Goal: Task Accomplishment & Management: Complete application form

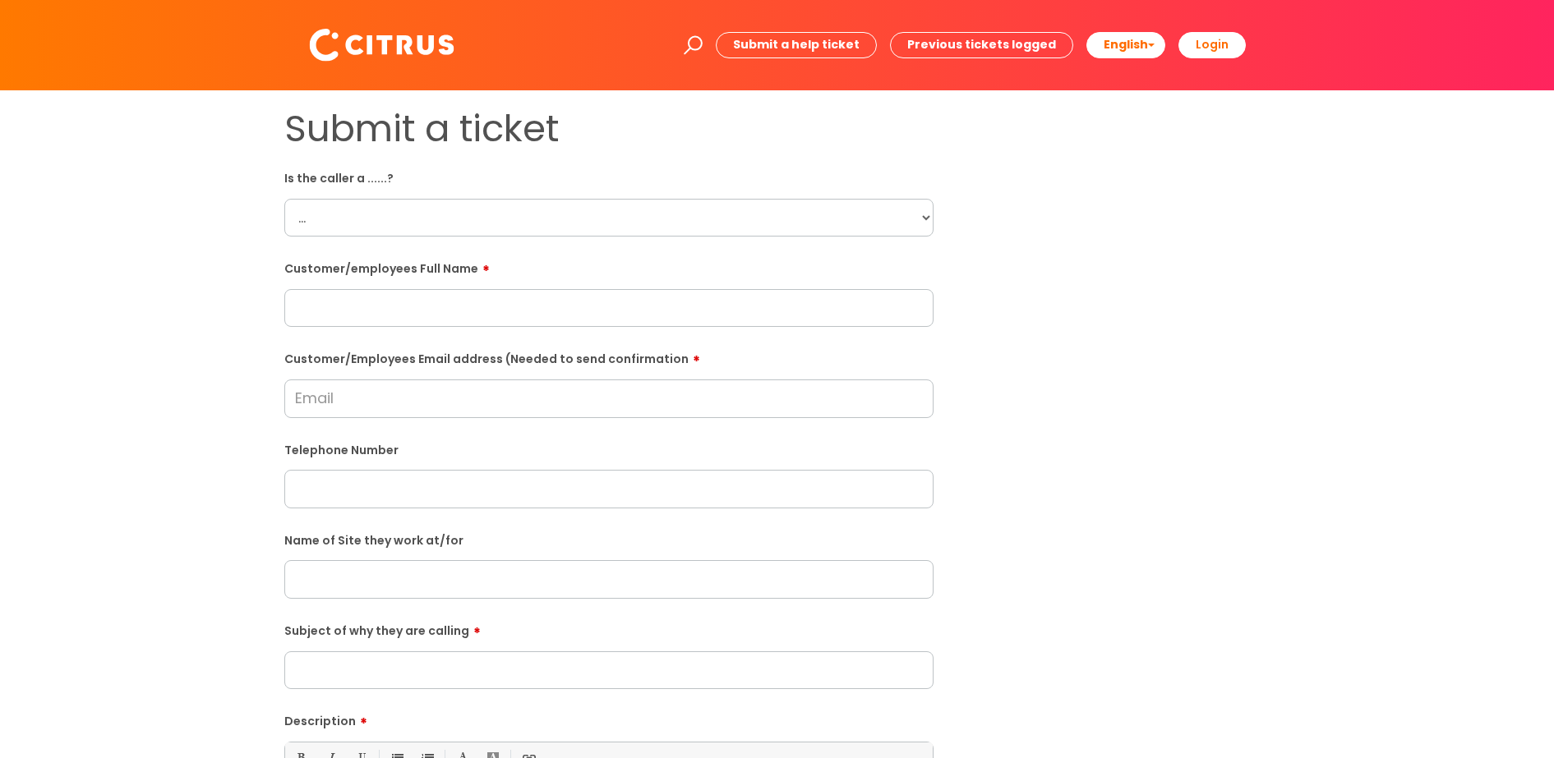
click at [540, 210] on select "... Citrus Customer Citrus Employee [DEMOGRAPHIC_DATA] Supplier" at bounding box center [608, 218] width 649 height 38
select select "Citrus Employee"
click at [284, 199] on select "... Citrus Customer Citrus Employee [DEMOGRAPHIC_DATA] Supplier" at bounding box center [608, 218] width 649 height 38
click at [367, 302] on input "text" at bounding box center [608, 308] width 649 height 38
type input "[PERSON_NAME]"
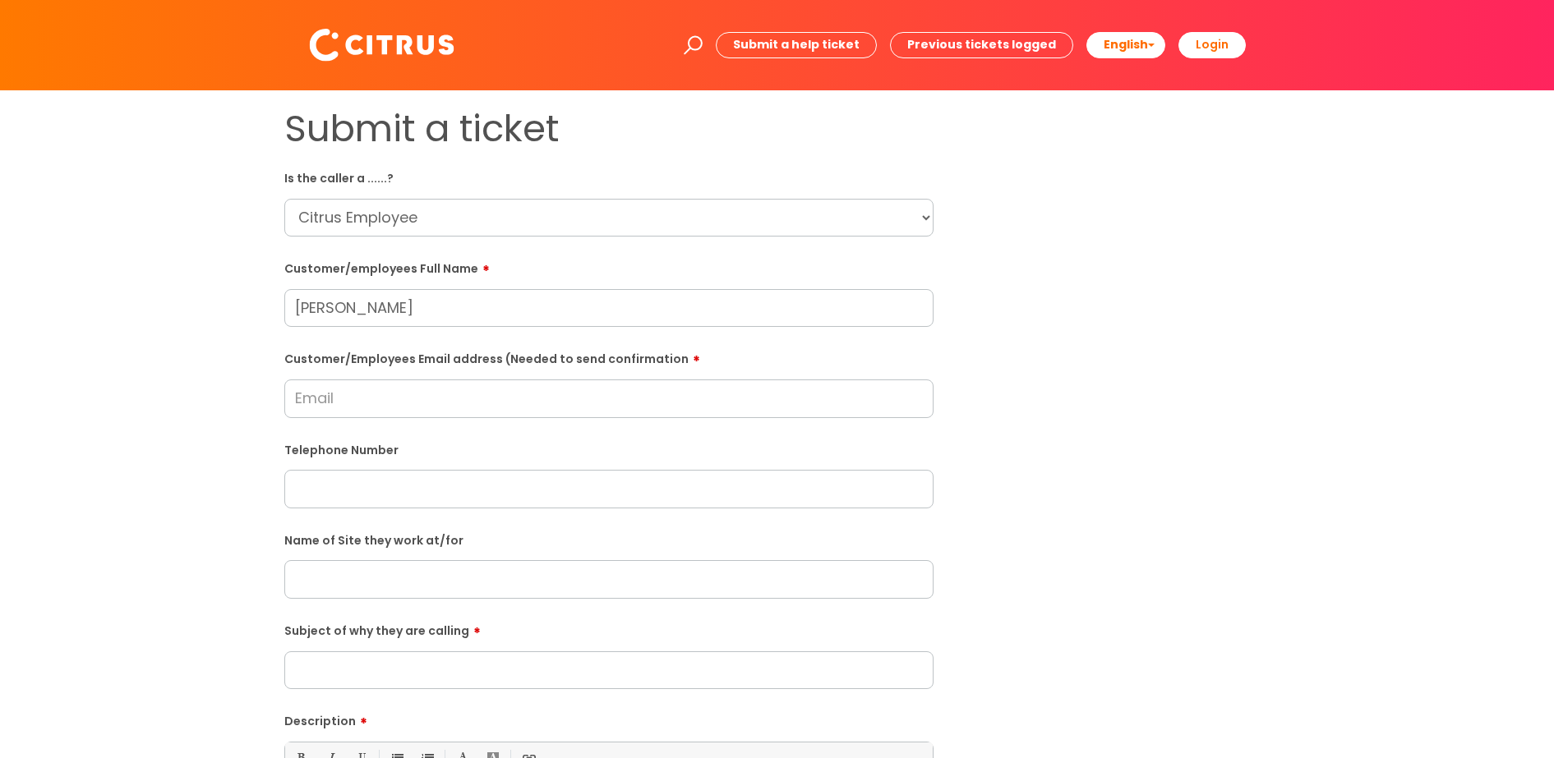
click at [435, 398] on input "Customer/Employees Email address (Needed to send confirmation" at bounding box center [608, 399] width 649 height 38
type input "[EMAIL_ADDRESS][DOMAIN_NAME]"
click at [408, 501] on input "text" at bounding box center [608, 489] width 649 height 38
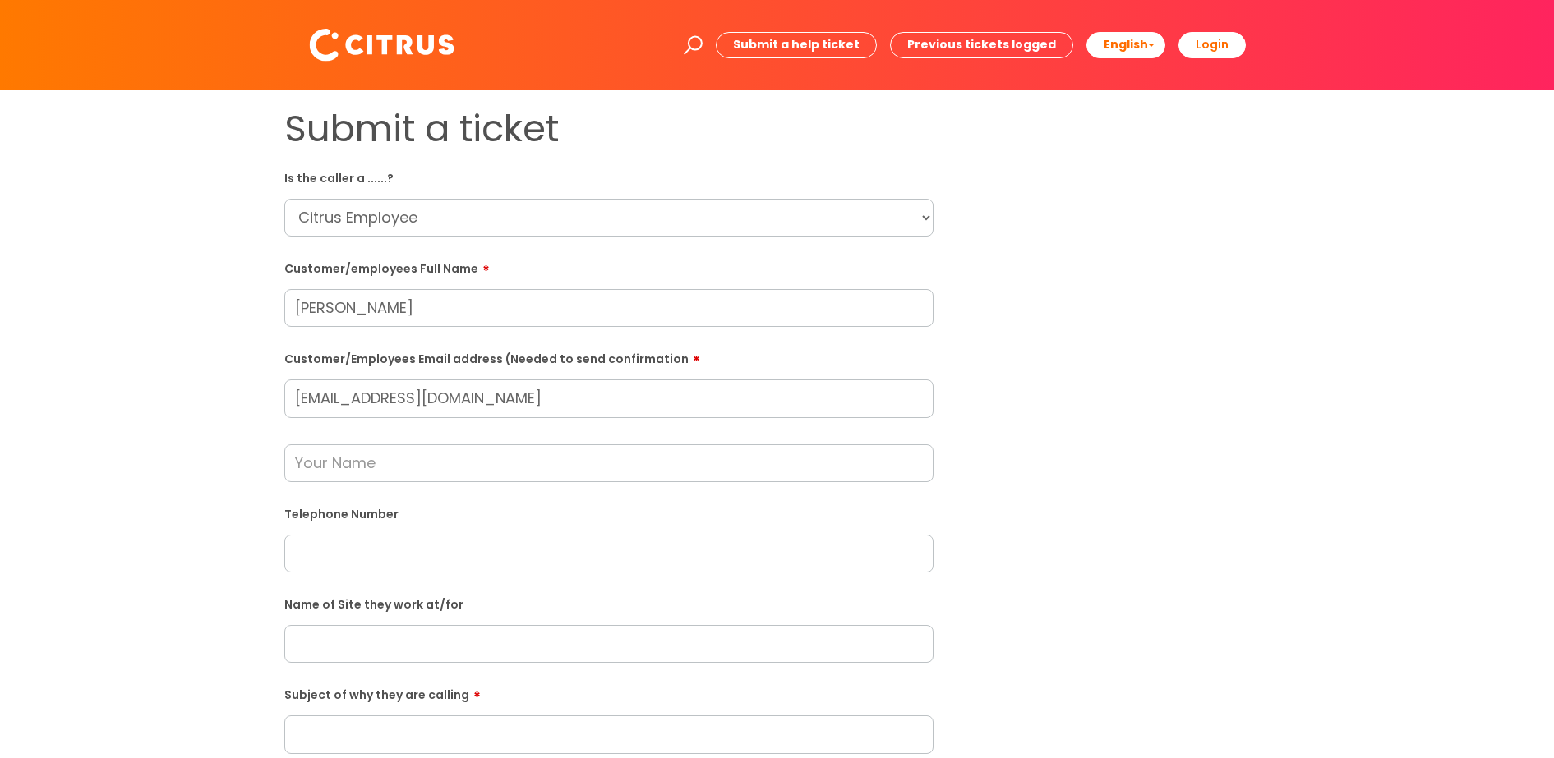
click at [398, 462] on input "text" at bounding box center [608, 464] width 649 height 38
type input "[PERSON_NAME]"
click at [411, 564] on input "text" at bounding box center [608, 554] width 649 height 38
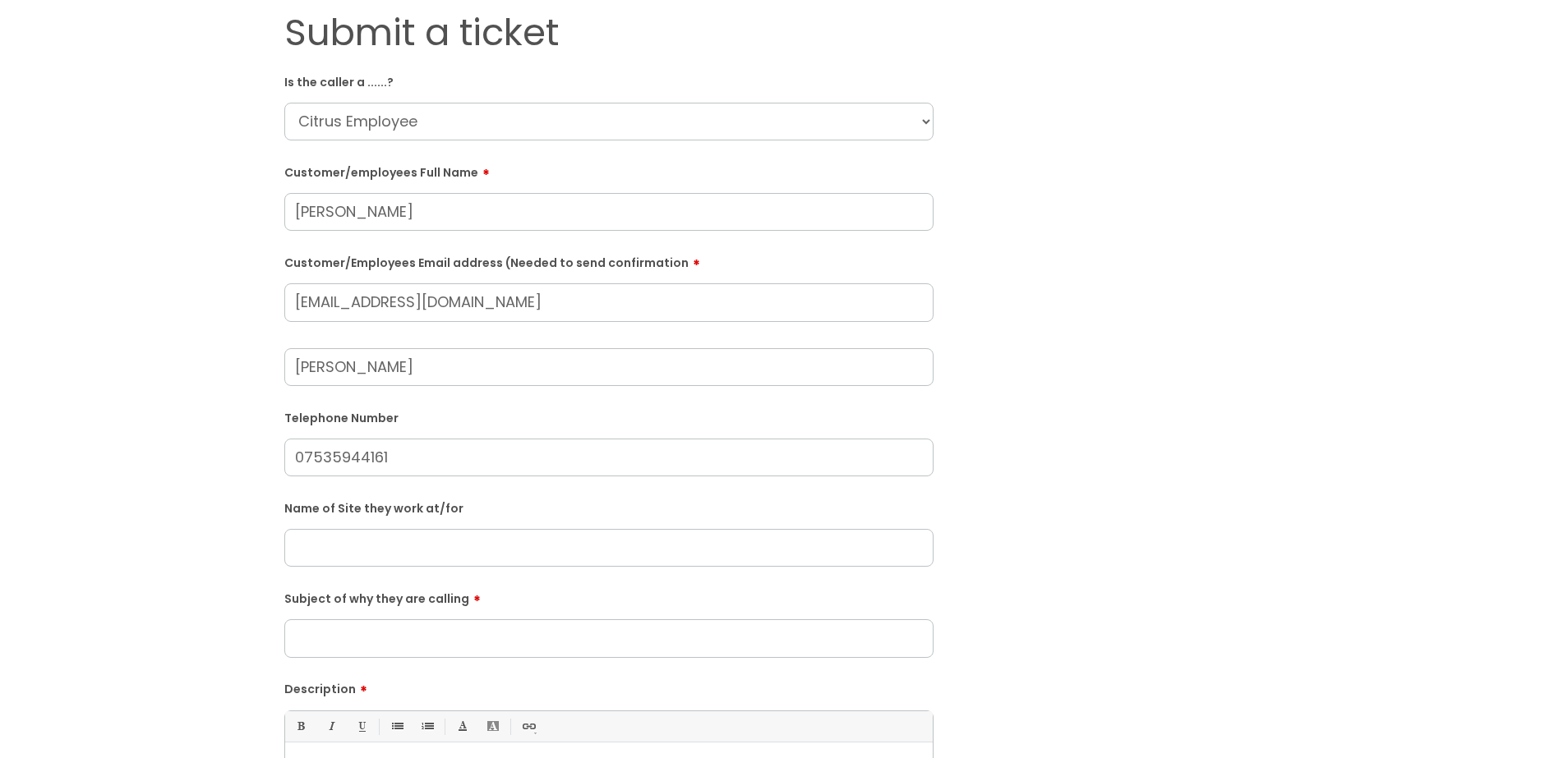
scroll to position [205, 0]
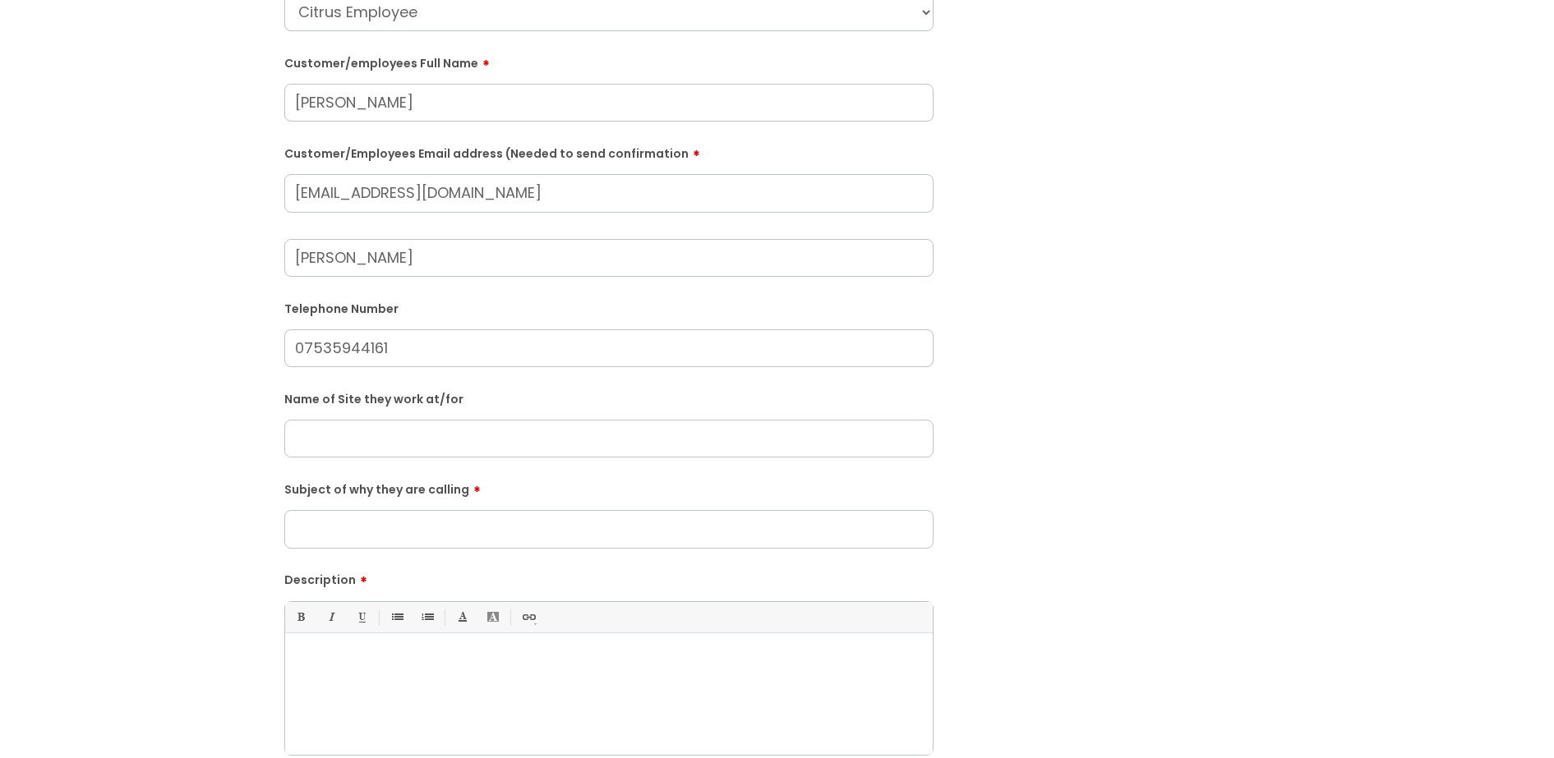
type input "07535944161"
click at [376, 425] on input "text" at bounding box center [608, 439] width 649 height 38
type input "Breuids [PERSON_NAME]"
click at [374, 519] on input "Subject of why they are calling" at bounding box center [608, 529] width 649 height 38
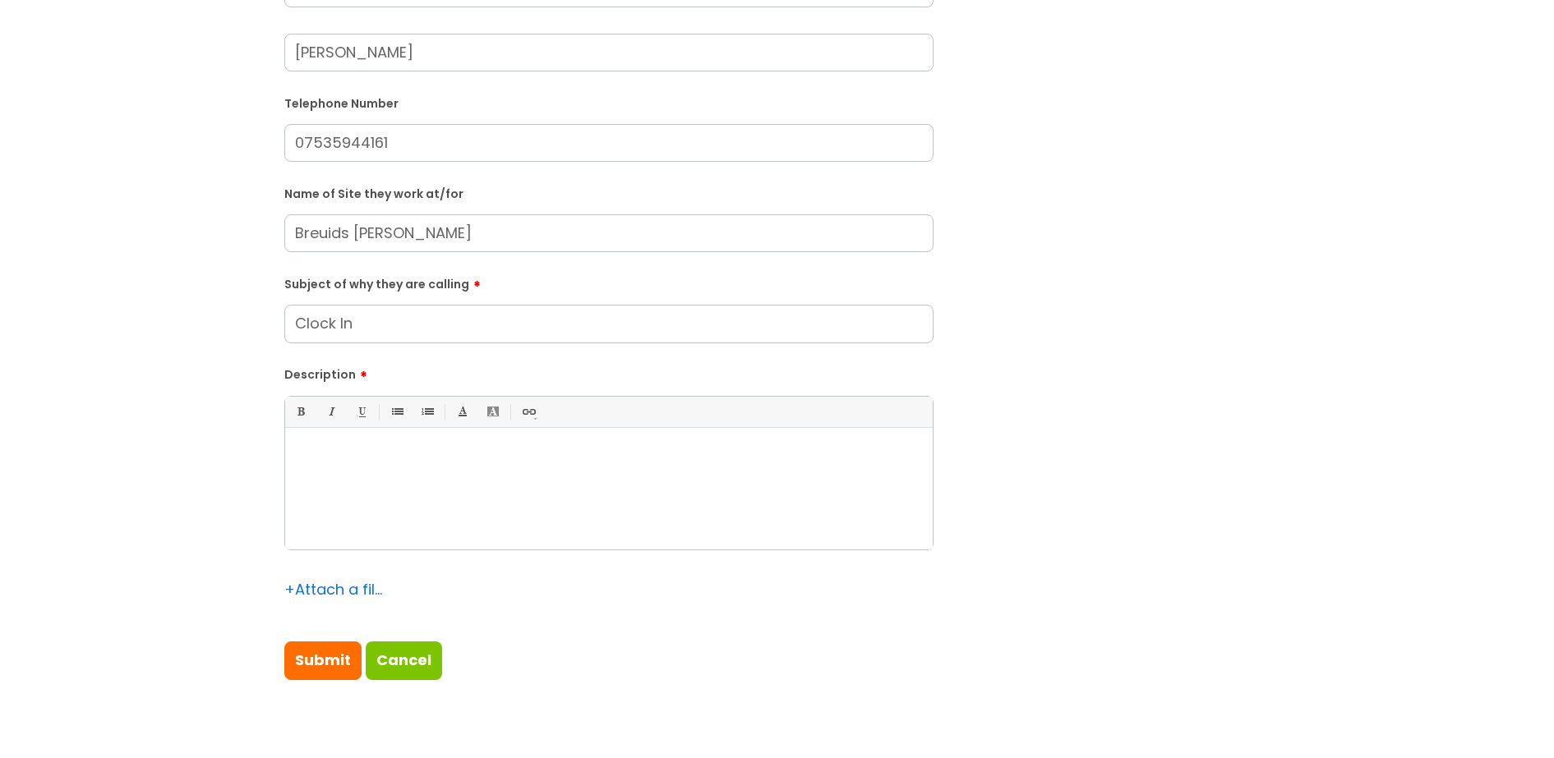
type input "Clock In"
click at [428, 477] on div at bounding box center [608, 492] width 647 height 113
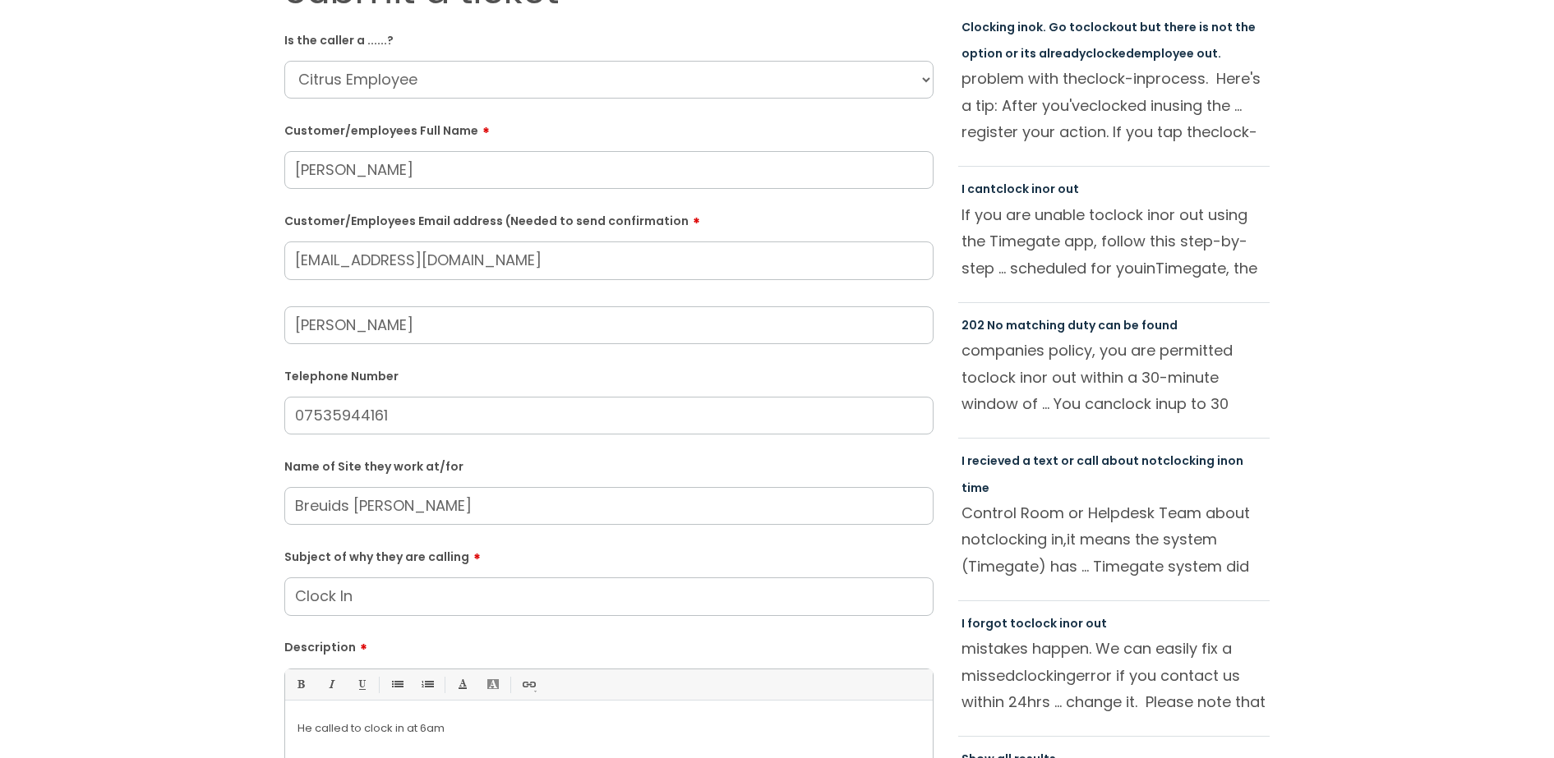
scroll to position [103, 0]
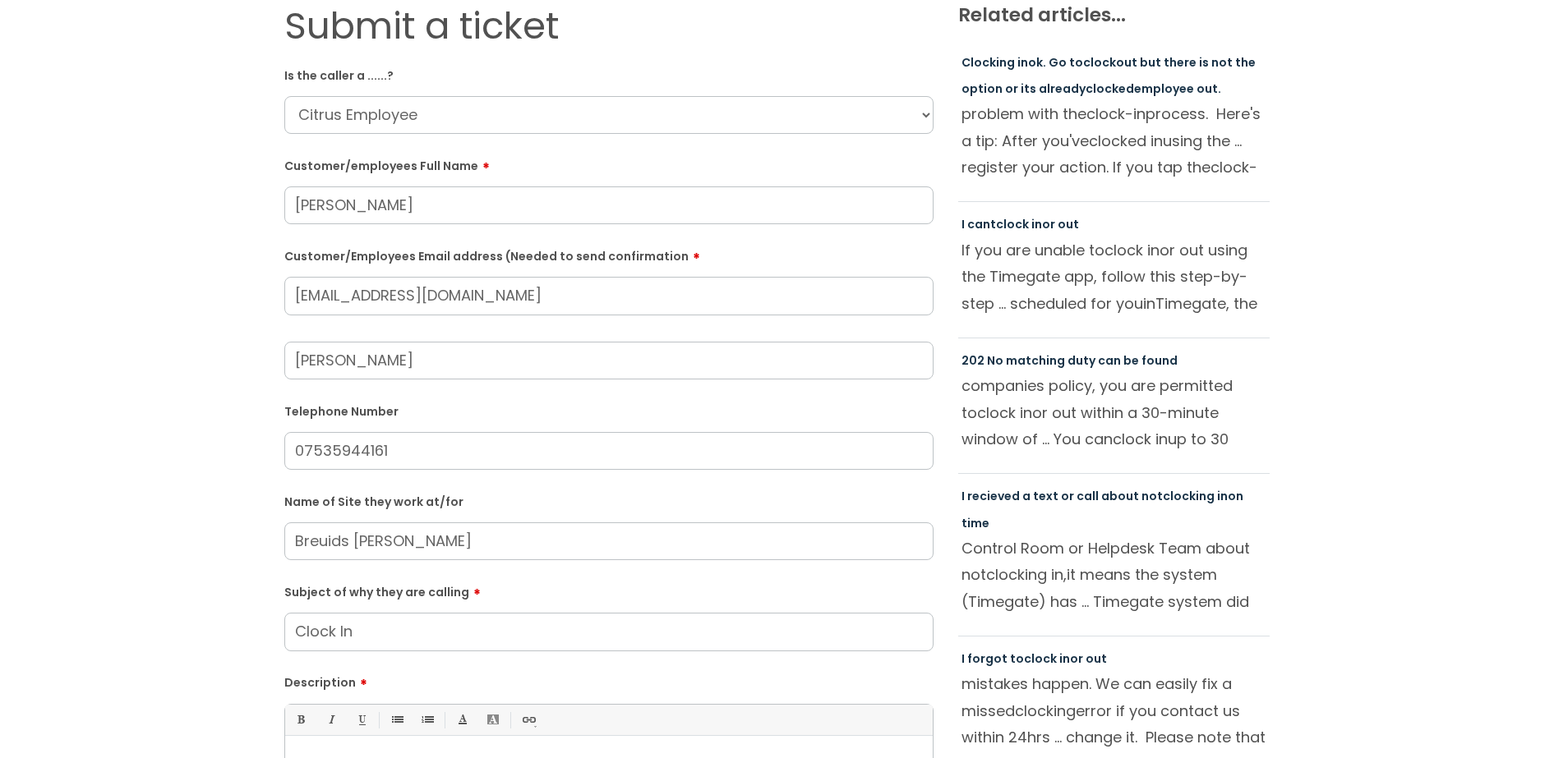
drag, startPoint x: 537, startPoint y: 295, endPoint x: 280, endPoint y: 295, distance: 257.2
click at [280, 295] on div "Submit a ticket Is the caller a ......? ... Citrus Customer Citrus Employee [DE…" at bounding box center [609, 509] width 674 height 1011
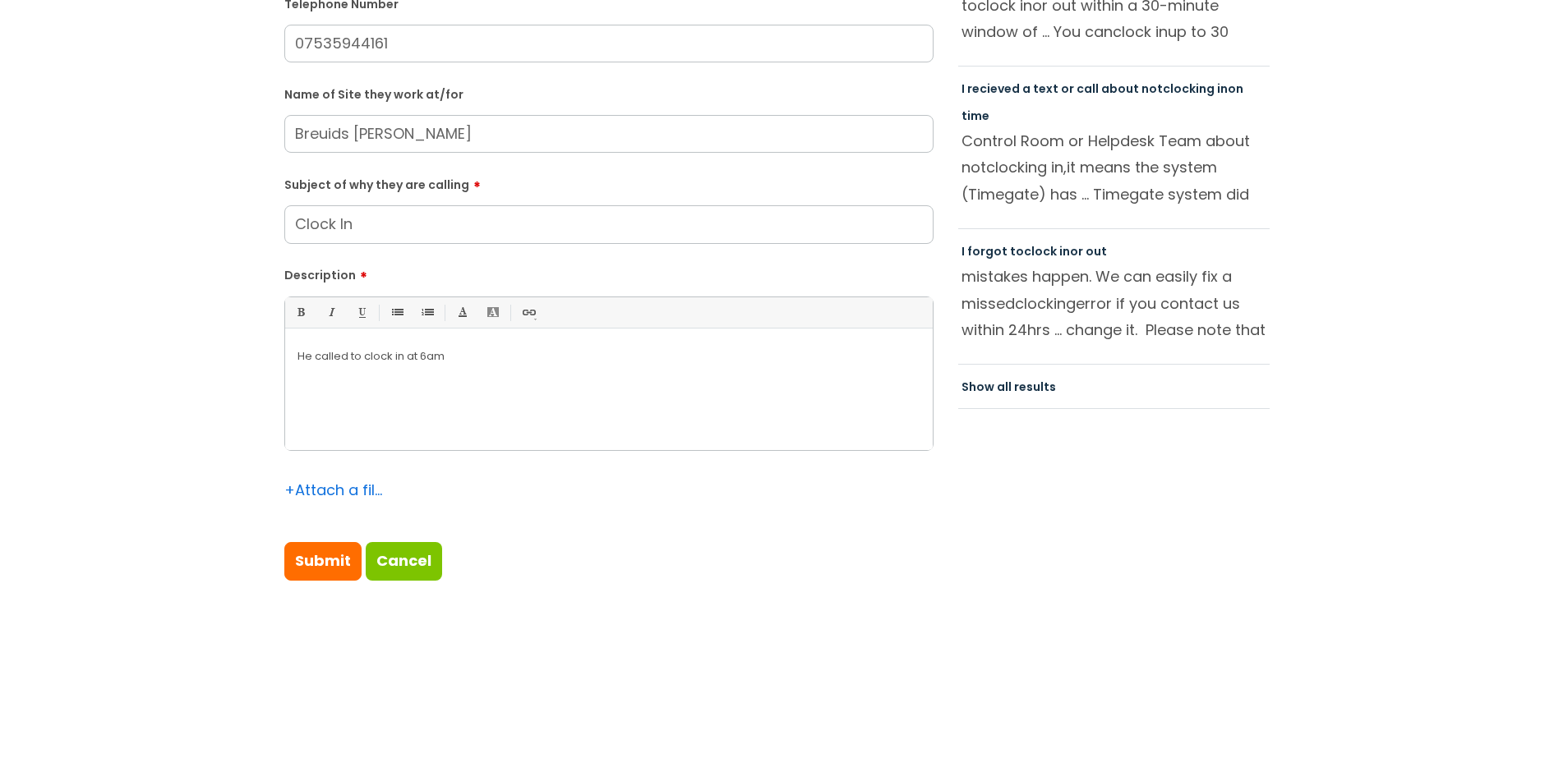
scroll to position [514, 0]
click at [331, 555] on input "Submit" at bounding box center [322, 558] width 77 height 38
type input "Please Wait..."
